Goal: Find specific page/section: Find specific page/section

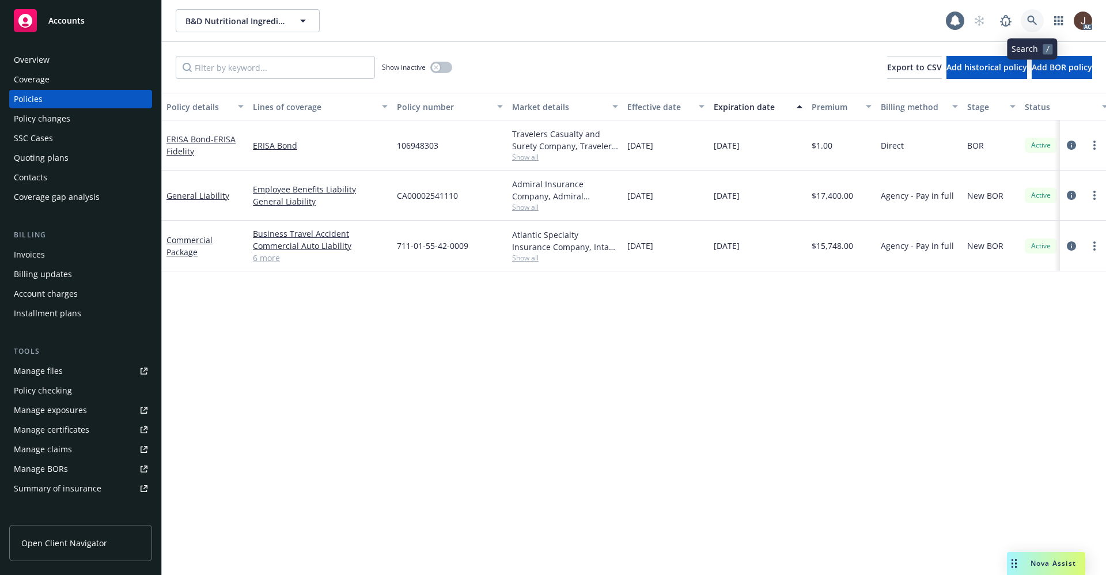
click at [1032, 17] on icon at bounding box center [1032, 21] width 10 height 10
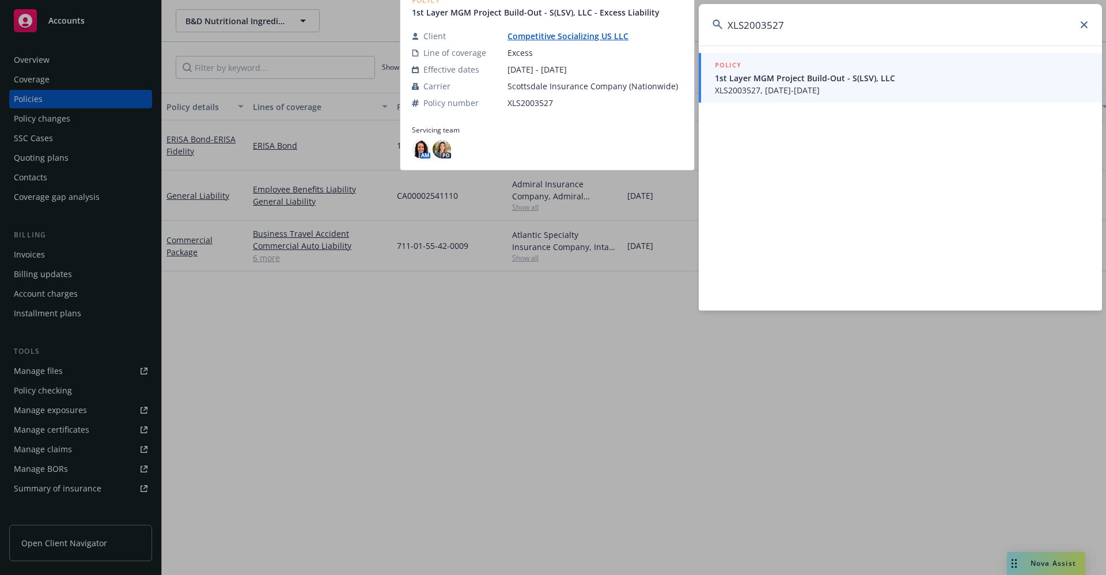
type input "XLS2003527"
click at [579, 35] on link "Competitive Socializing US LLC" at bounding box center [572, 36] width 130 height 11
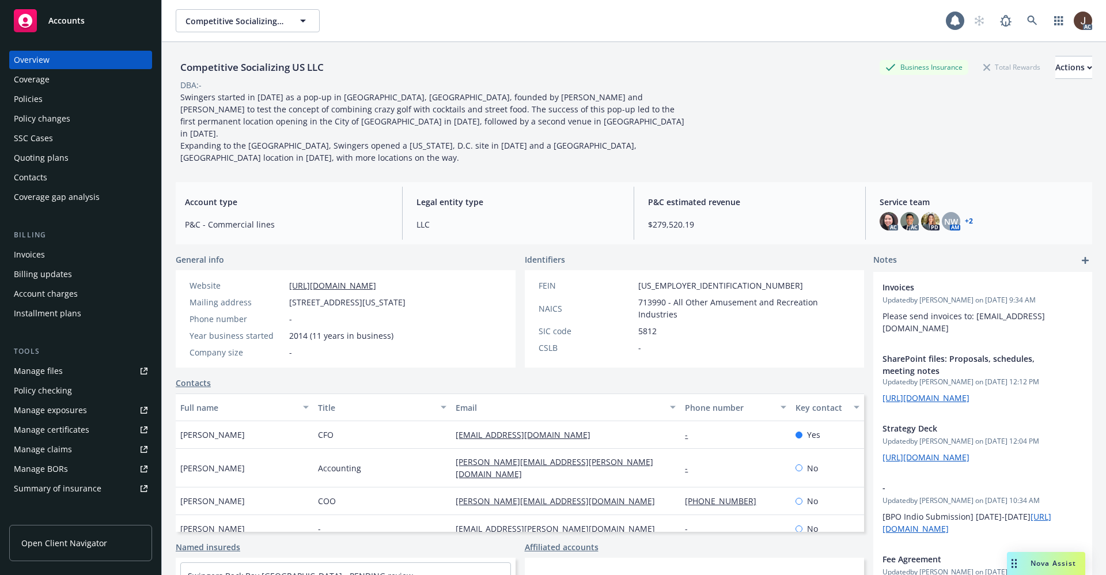
click at [259, 75] on div "Competitive Socializing US LLC" at bounding box center [252, 67] width 153 height 23
drag, startPoint x: 259, startPoint y: 75, endPoint x: 258, endPoint y: 69, distance: 6.4
click at [259, 74] on div "Competitive Socializing US LLC" at bounding box center [252, 67] width 153 height 23
click at [258, 65] on div "Competitive Socializing US LLC" at bounding box center [252, 67] width 153 height 15
click at [241, 64] on div "Competitive Socializing US LLC" at bounding box center [252, 67] width 153 height 15
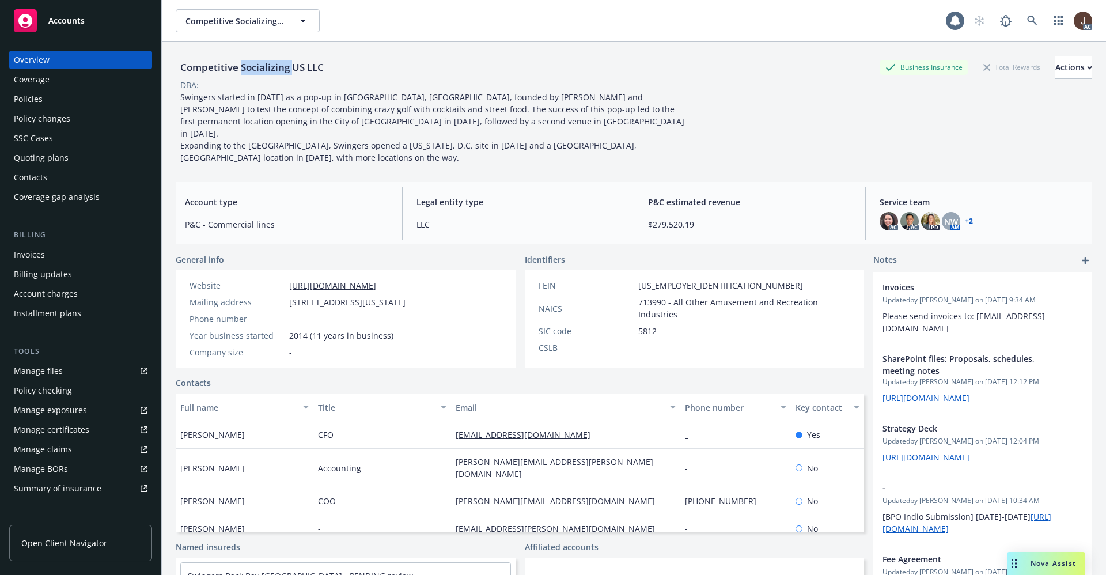
click at [241, 64] on div "Competitive Socializing US LLC" at bounding box center [252, 67] width 153 height 15
copy div "Competitive Socializing US LLC"
click at [1021, 26] on link at bounding box center [1032, 20] width 23 height 23
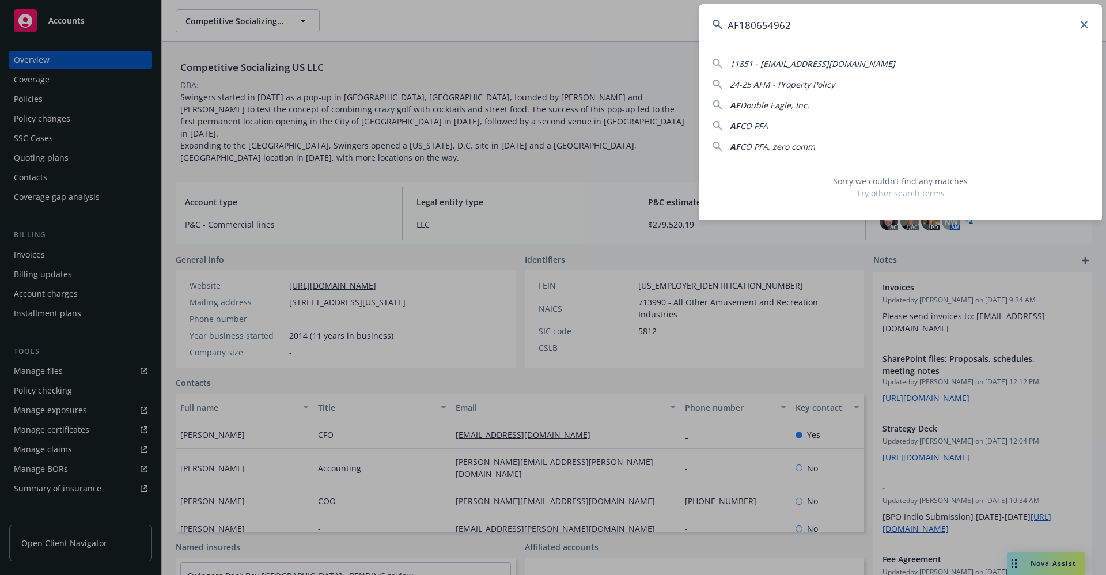
click at [742, 27] on input "AF180654962" at bounding box center [900, 24] width 403 height 41
click at [740, 26] on input "AF180654962" at bounding box center [900, 24] width 403 height 41
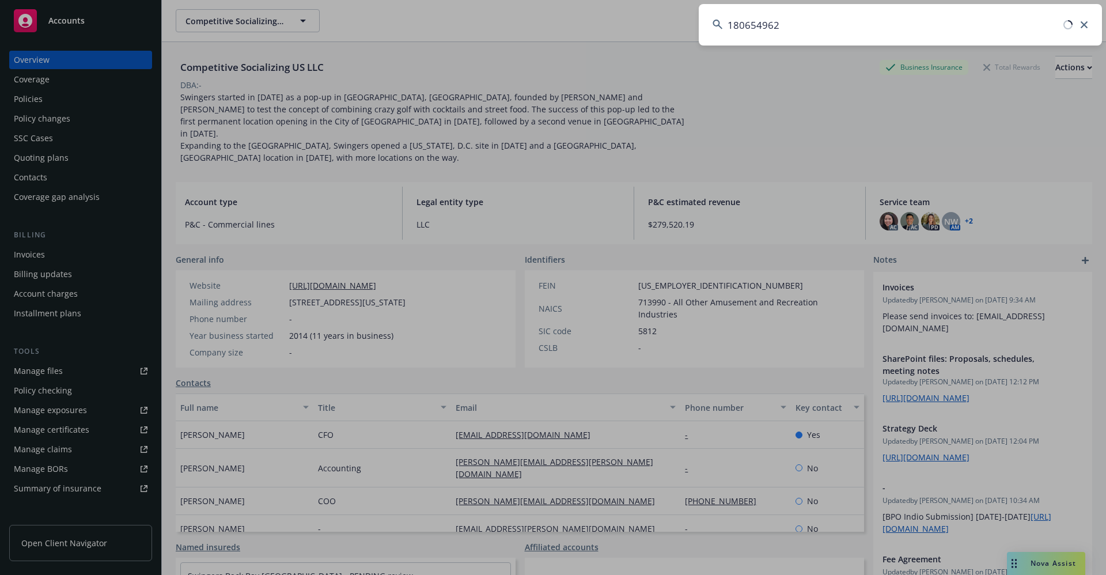
click at [806, 23] on input "180654962" at bounding box center [900, 24] width 403 height 41
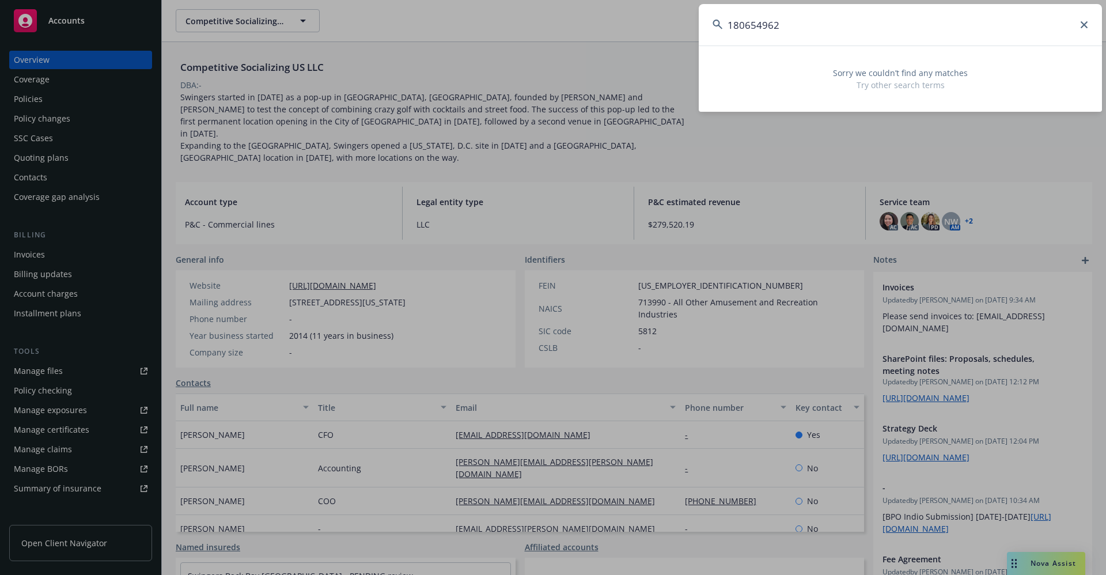
click at [814, 31] on input "180654962" at bounding box center [900, 24] width 403 height 41
click at [699, 28] on input "180654962" at bounding box center [900, 24] width 403 height 41
paste input "My Friend's Place Po"
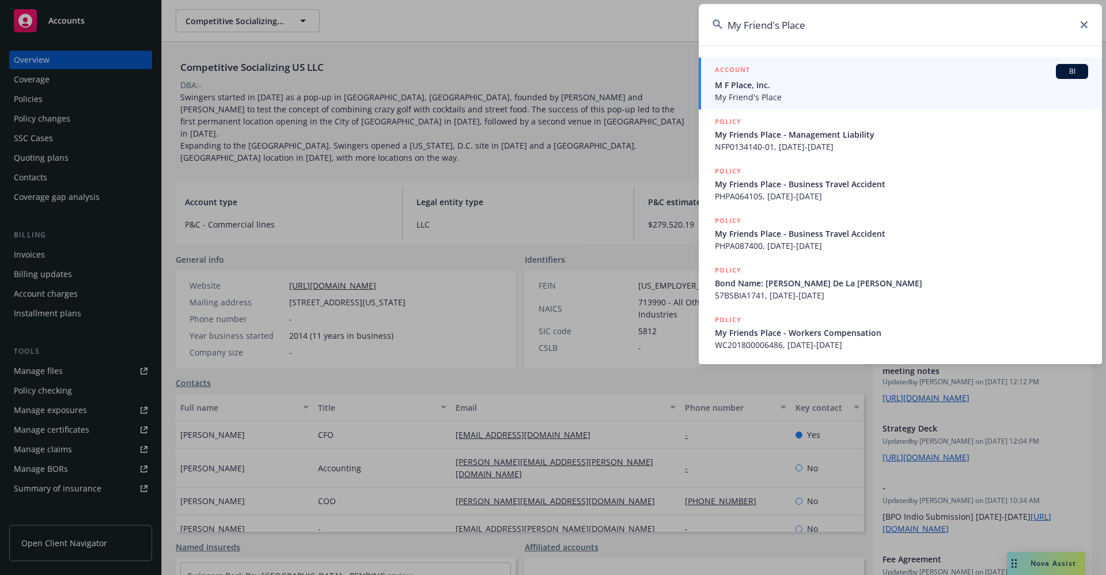
type input "My Friend's Place"
click at [808, 18] on input "My Friend's Place" at bounding box center [900, 24] width 403 height 41
drag, startPoint x: 817, startPoint y: 29, endPoint x: 705, endPoint y: 28, distance: 111.7
click at [705, 28] on input "My Friend's Place" at bounding box center [900, 24] width 403 height 41
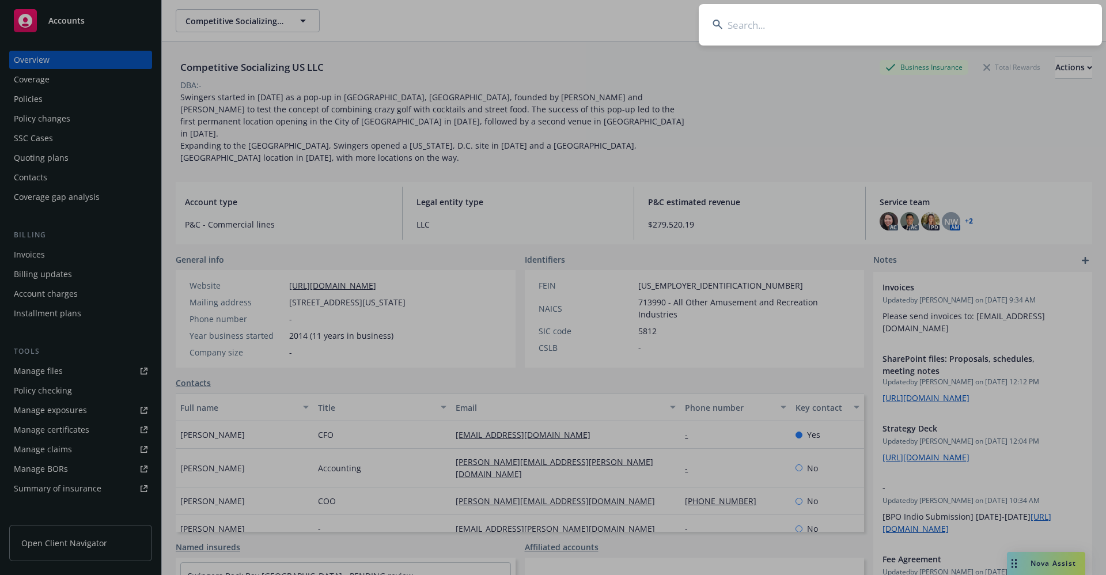
paste input "EKS3557735"
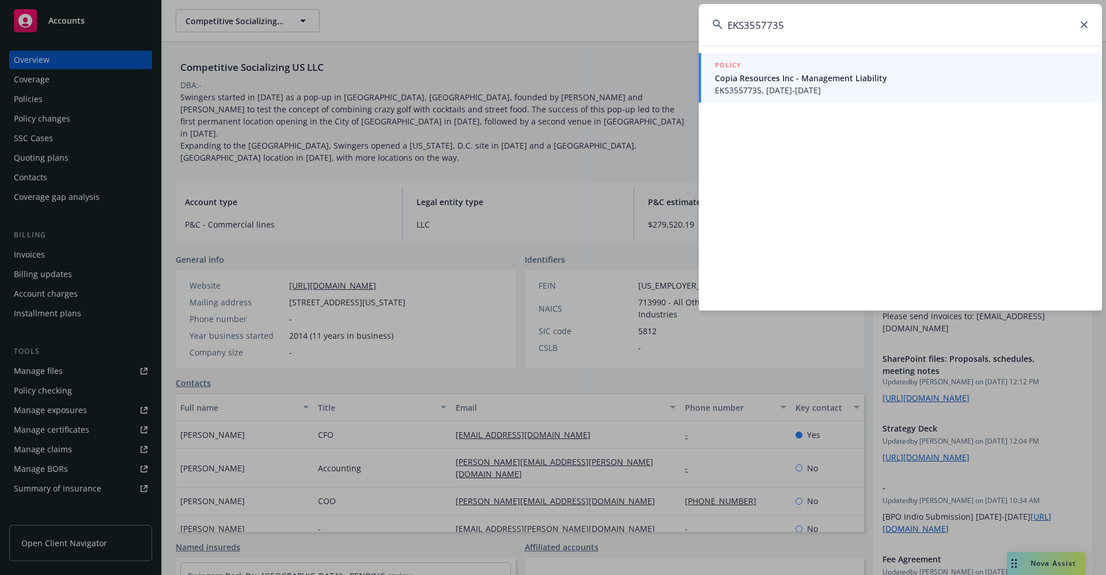
click at [824, 33] on input "EKS3557735" at bounding box center [900, 24] width 403 height 41
drag, startPoint x: 803, startPoint y: 29, endPoint x: 656, endPoint y: 25, distance: 147.5
click at [656, 25] on div "EKS3557735 POLICY Copia Resources Inc - Management Liability EKS3557735, [DATE]…" at bounding box center [553, 287] width 1106 height 575
paste input "[PERSON_NAME]"
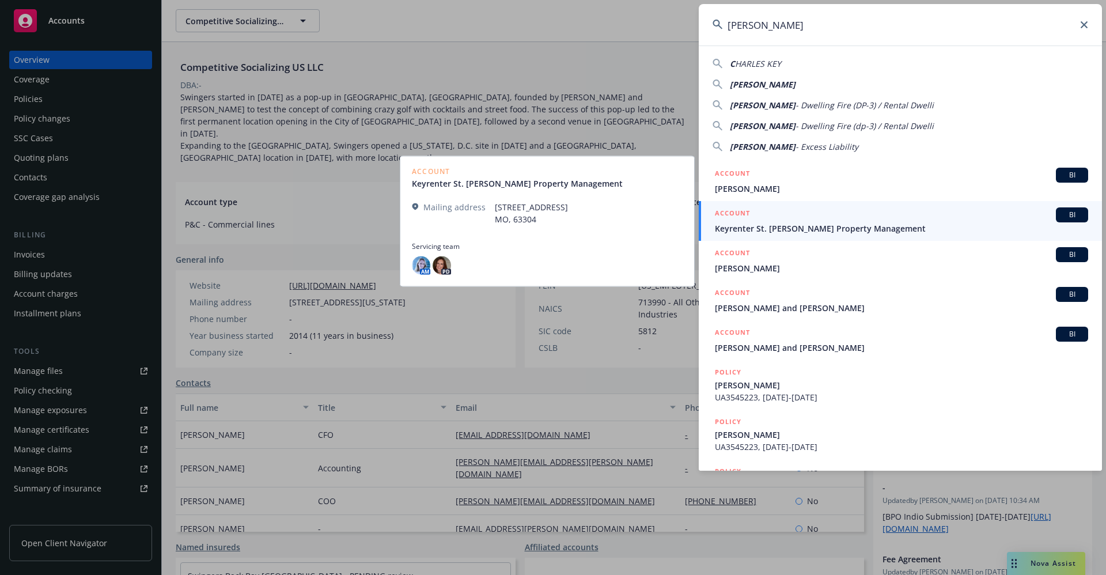
type input "[PERSON_NAME]"
click at [809, 226] on span "Keyrenter St. [PERSON_NAME] Property Management" at bounding box center [901, 228] width 373 height 12
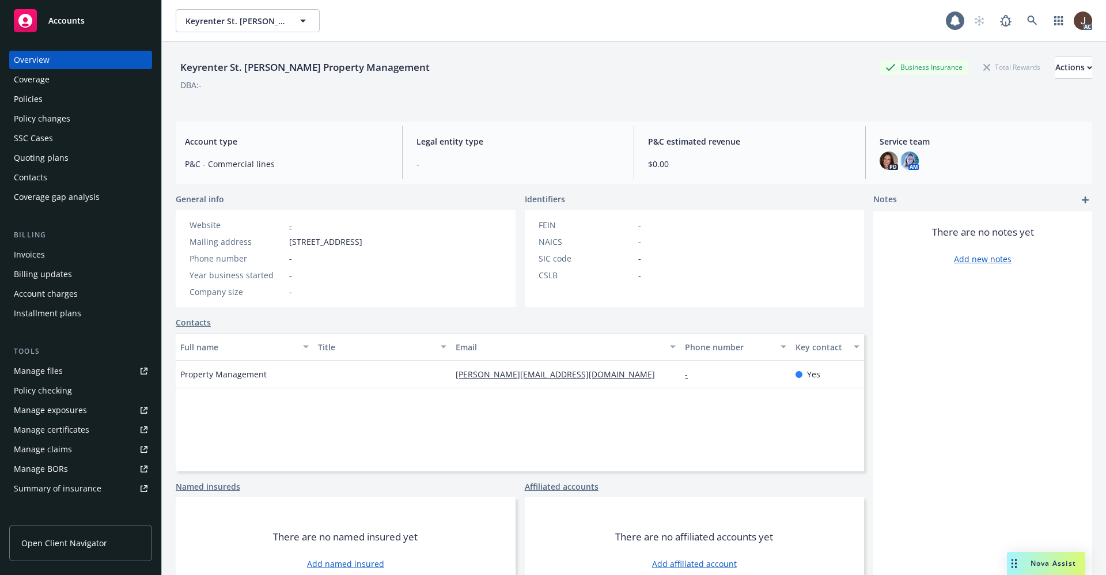
click at [33, 97] on div "Policies" at bounding box center [28, 99] width 29 height 18
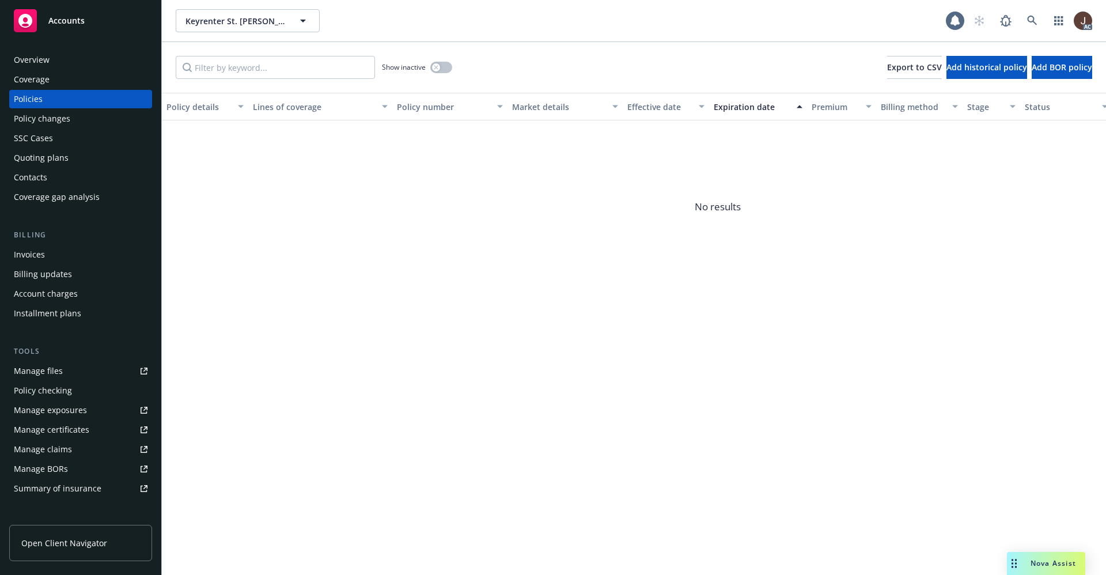
click at [456, 67] on div "Show inactive Export to CSV Add historical policy Add BOR policy" at bounding box center [634, 67] width 944 height 51
click at [448, 67] on button "button" at bounding box center [441, 68] width 22 height 12
click at [518, 77] on div "Show inactive Export to CSV Add historical policy Add BOR policy" at bounding box center [634, 67] width 944 height 51
click at [1032, 16] on icon at bounding box center [1032, 21] width 10 height 10
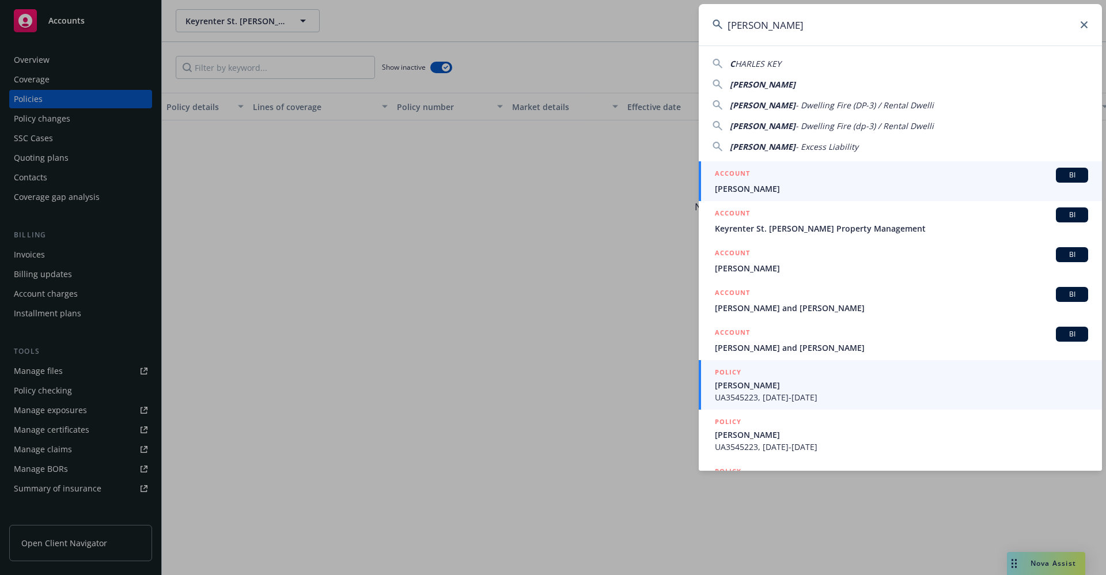
type input "[PERSON_NAME]"
click at [742, 191] on span "[PERSON_NAME]" at bounding box center [901, 189] width 373 height 12
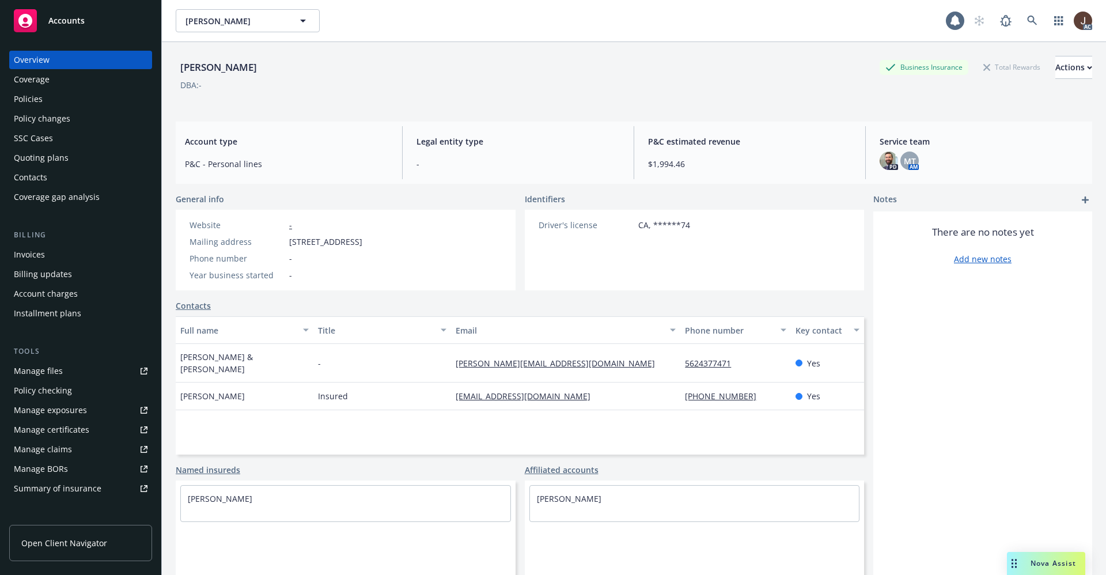
click at [27, 93] on div "Policies" at bounding box center [28, 99] width 29 height 18
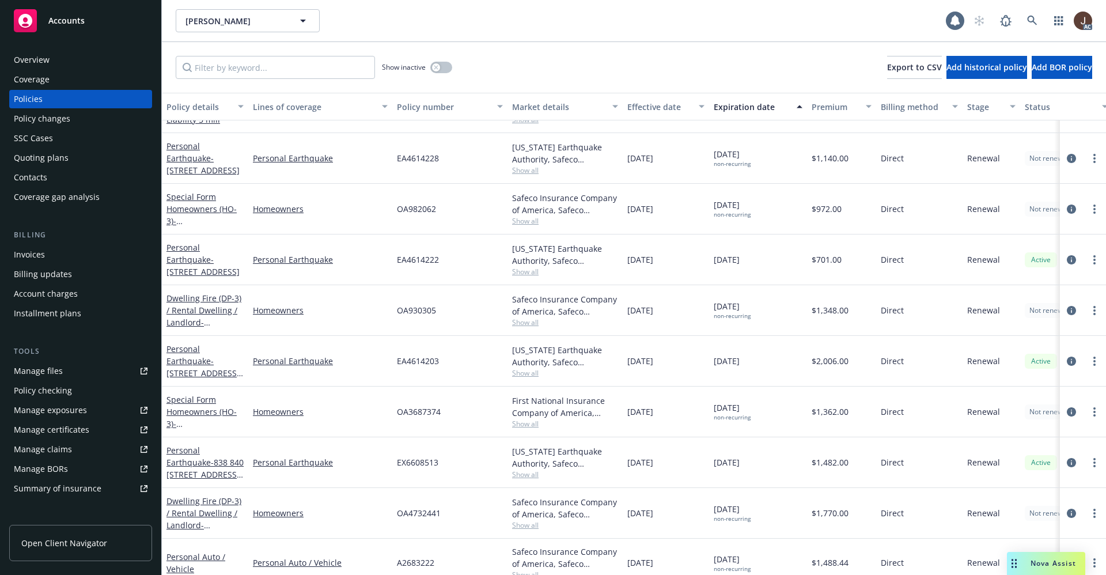
scroll to position [109, 0]
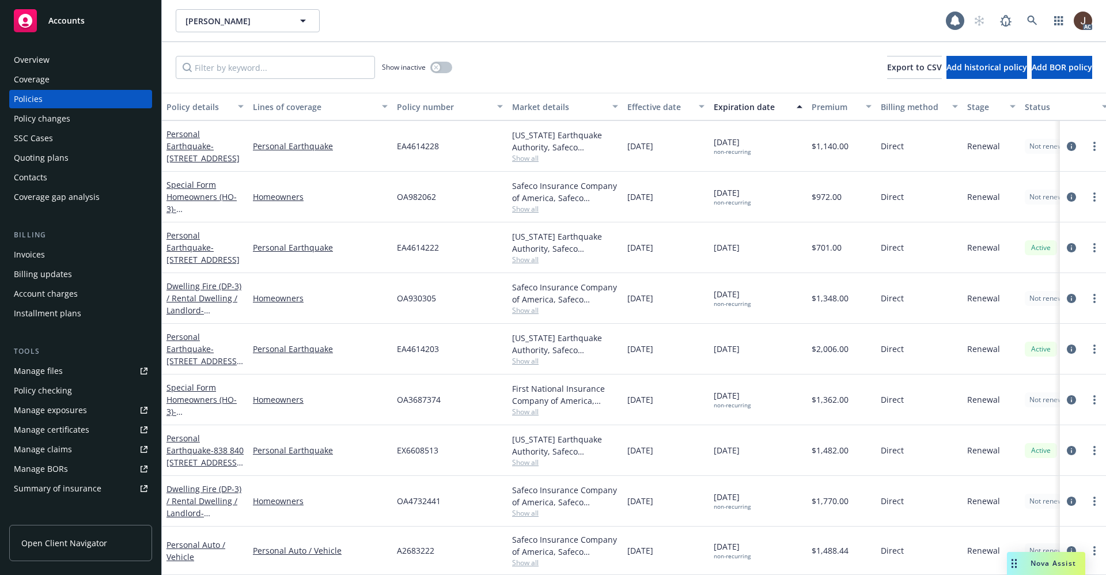
click at [34, 59] on div "Overview" at bounding box center [32, 60] width 36 height 18
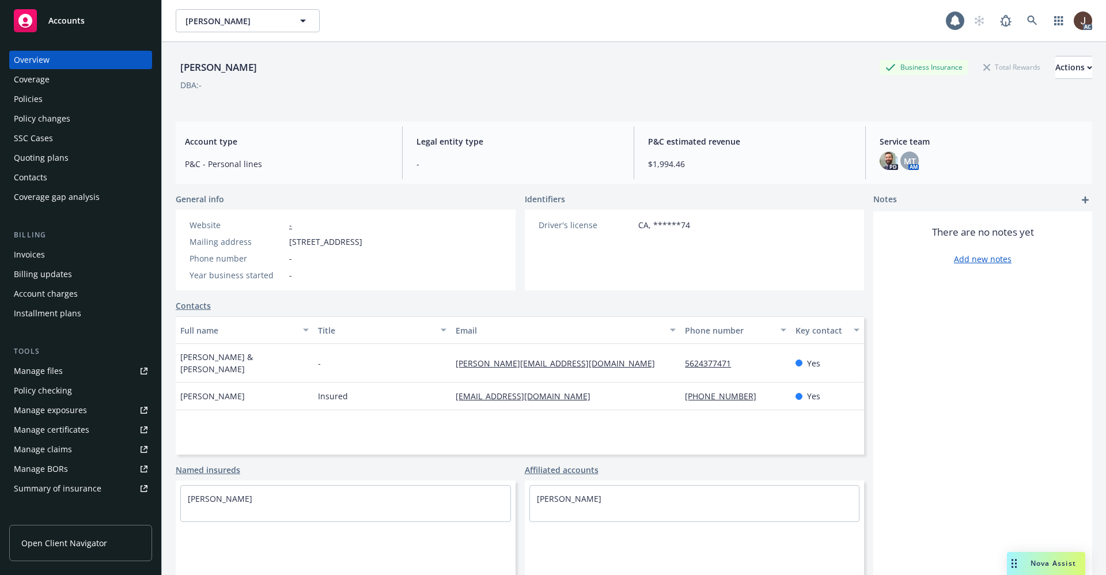
click at [29, 103] on div "Policies" at bounding box center [28, 99] width 29 height 18
